Goal: Task Accomplishment & Management: Use online tool/utility

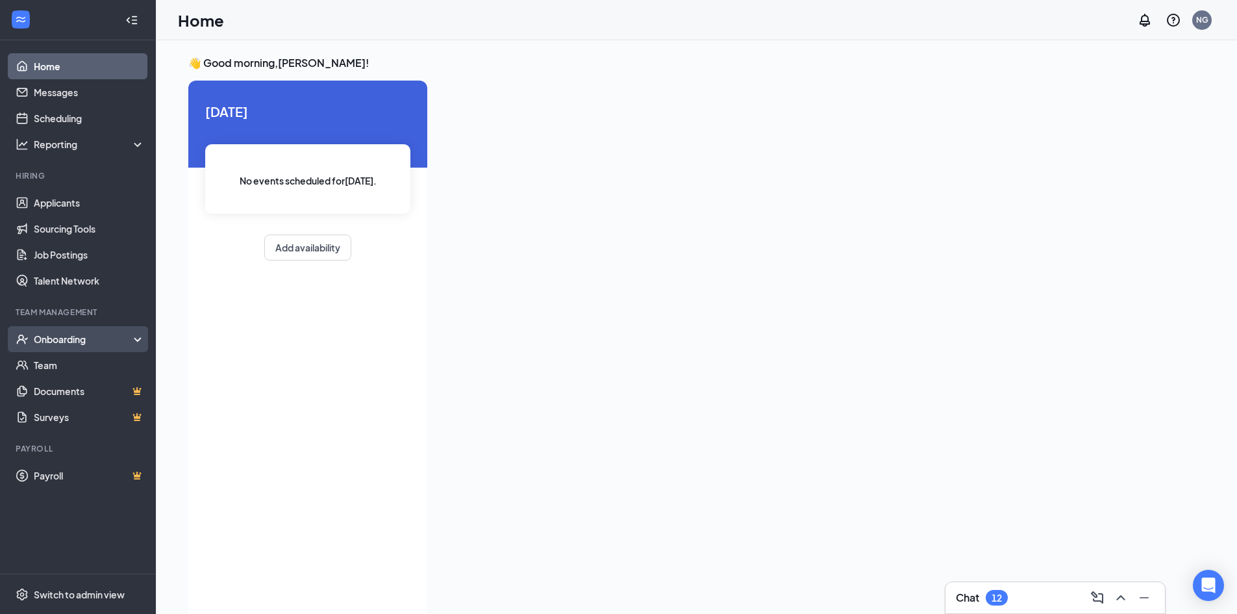
click at [68, 343] on div "Onboarding" at bounding box center [84, 339] width 100 height 13
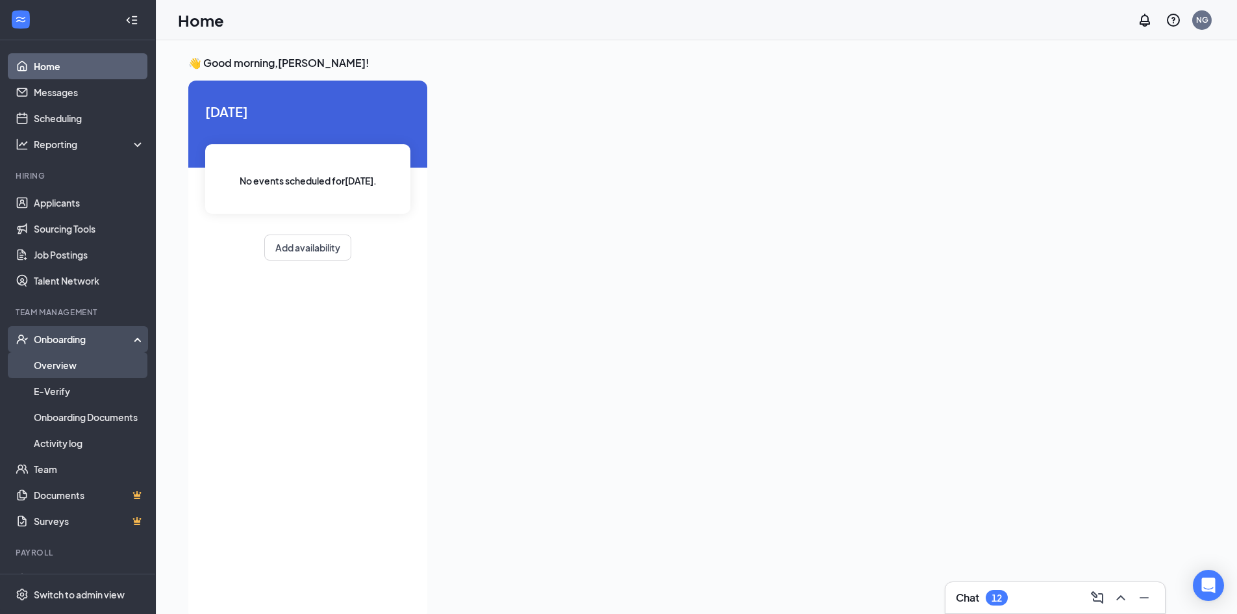
click at [75, 364] on link "Overview" at bounding box center [89, 365] width 111 height 26
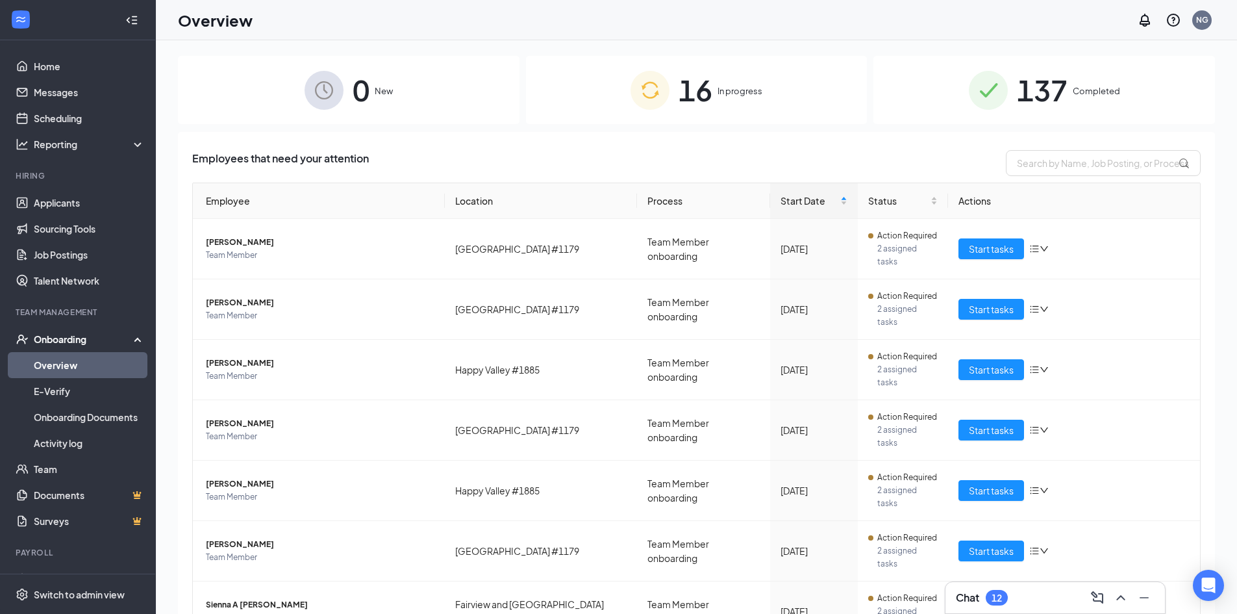
click at [471, 84] on div "0 New" at bounding box center [349, 90] width 342 height 68
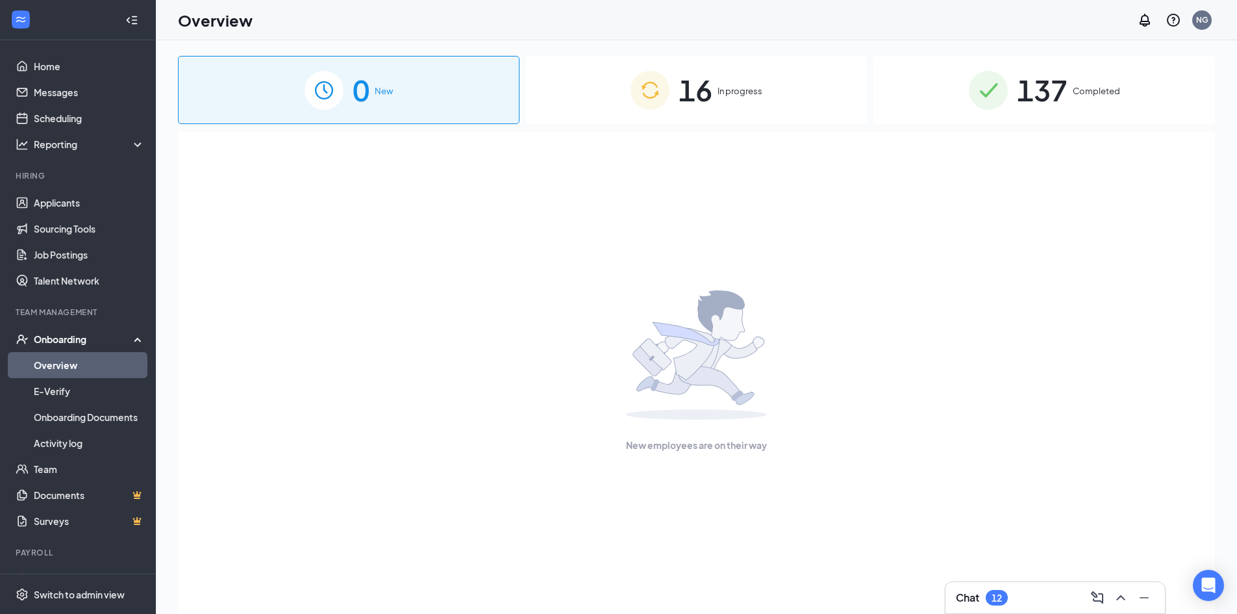
click at [614, 87] on div "16 In progress" at bounding box center [697, 90] width 342 height 68
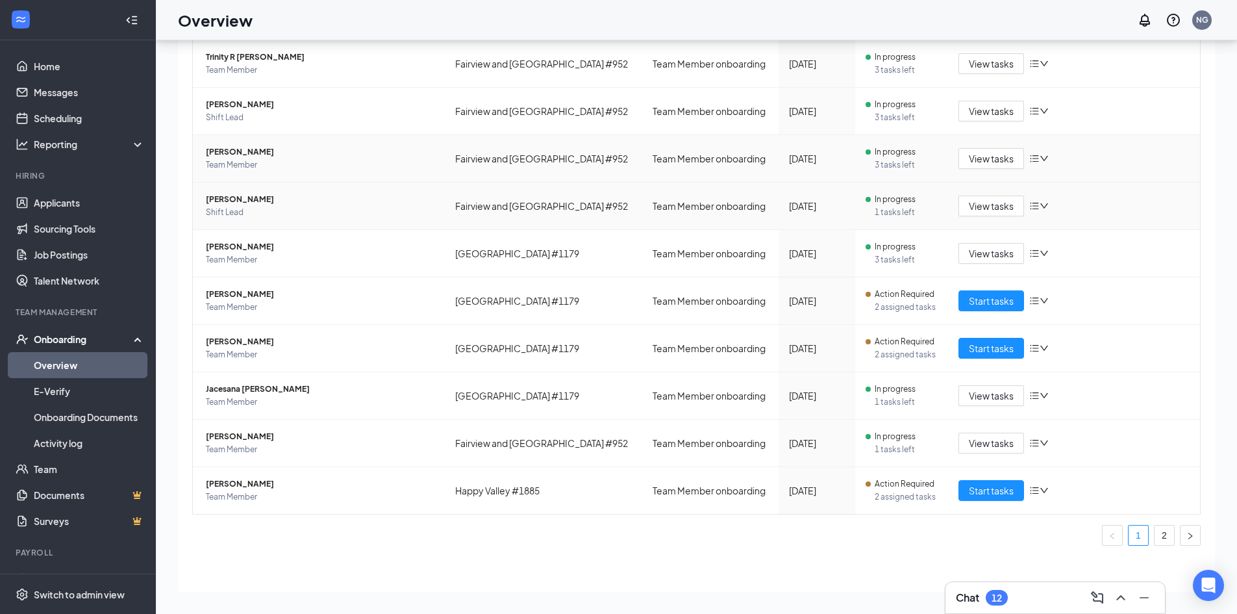
scroll to position [58, 0]
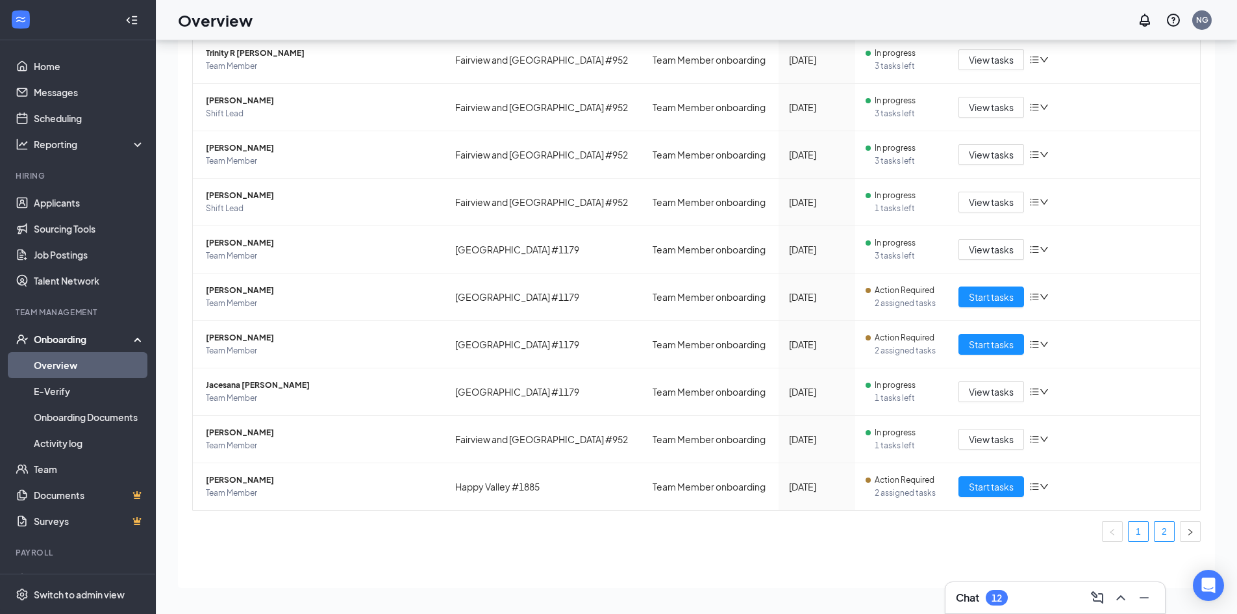
click at [1155, 533] on link "2" at bounding box center [1164, 531] width 19 height 19
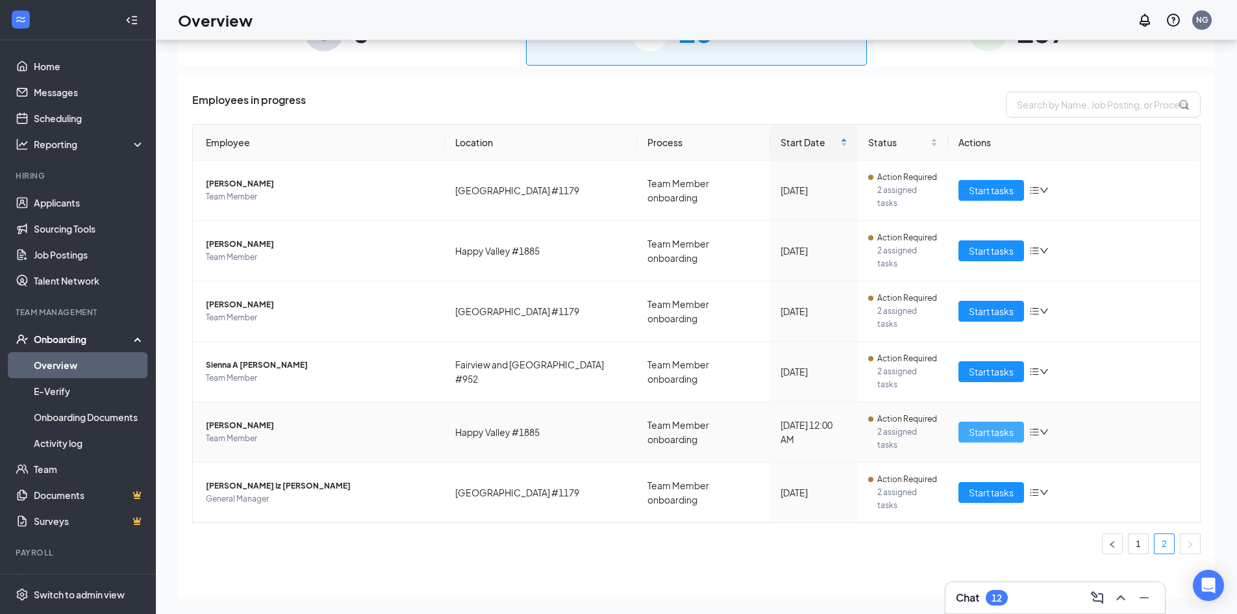
click at [960, 422] on button "Start tasks" at bounding box center [992, 432] width 66 height 21
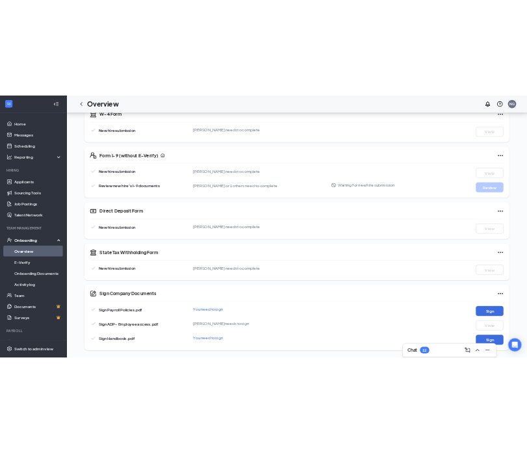
scroll to position [290, 0]
